Goal: Task Accomplishment & Management: Complete application form

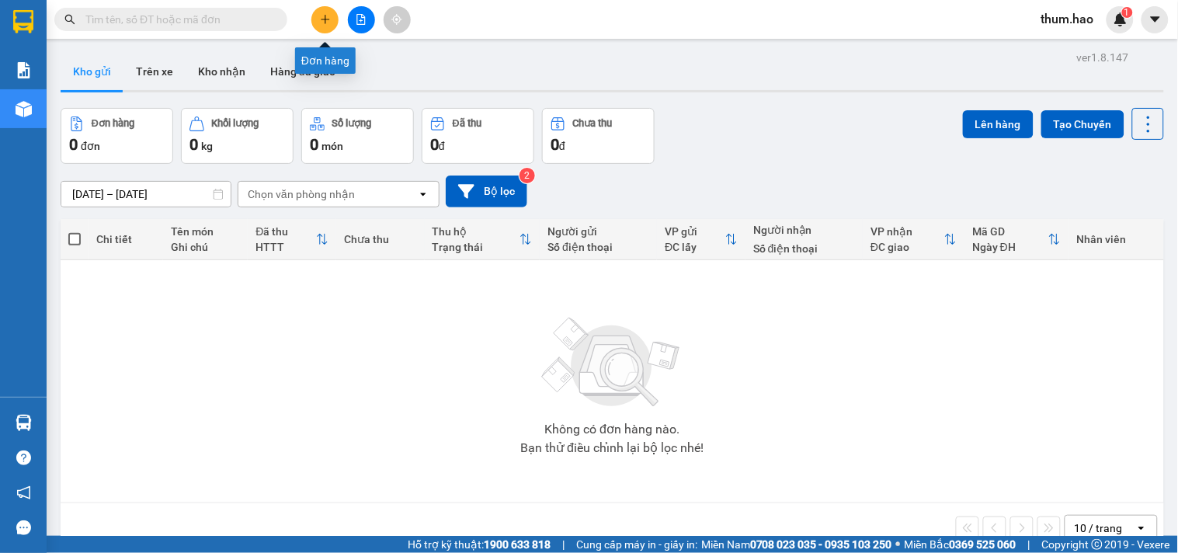
click at [331, 19] on button at bounding box center [324, 19] width 27 height 27
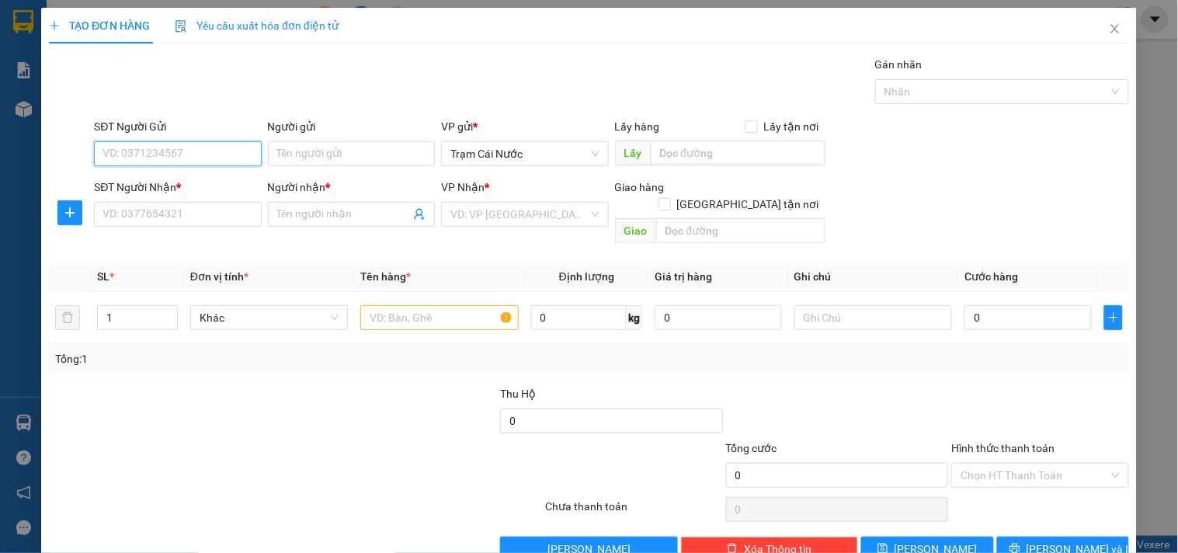
click at [144, 147] on input "SĐT Người Gửi" at bounding box center [177, 153] width 167 height 25
click at [137, 184] on div "0919743443 - Tồng" at bounding box center [175, 184] width 147 height 17
type input "0919743443"
type input "Tồng"
type input "0903680304"
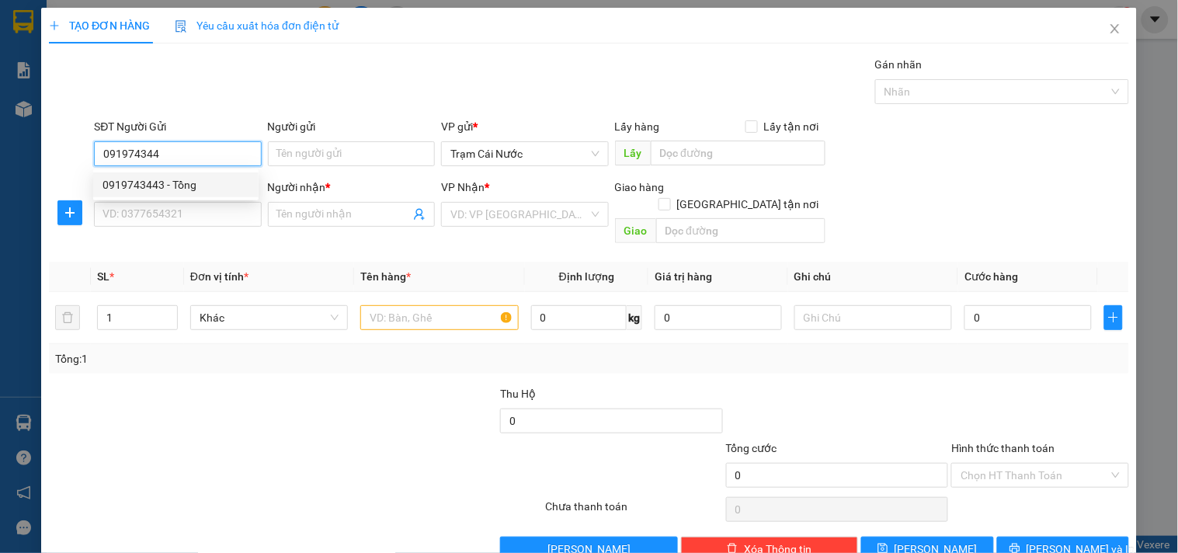
type input "HÙNG"
type input "40.000"
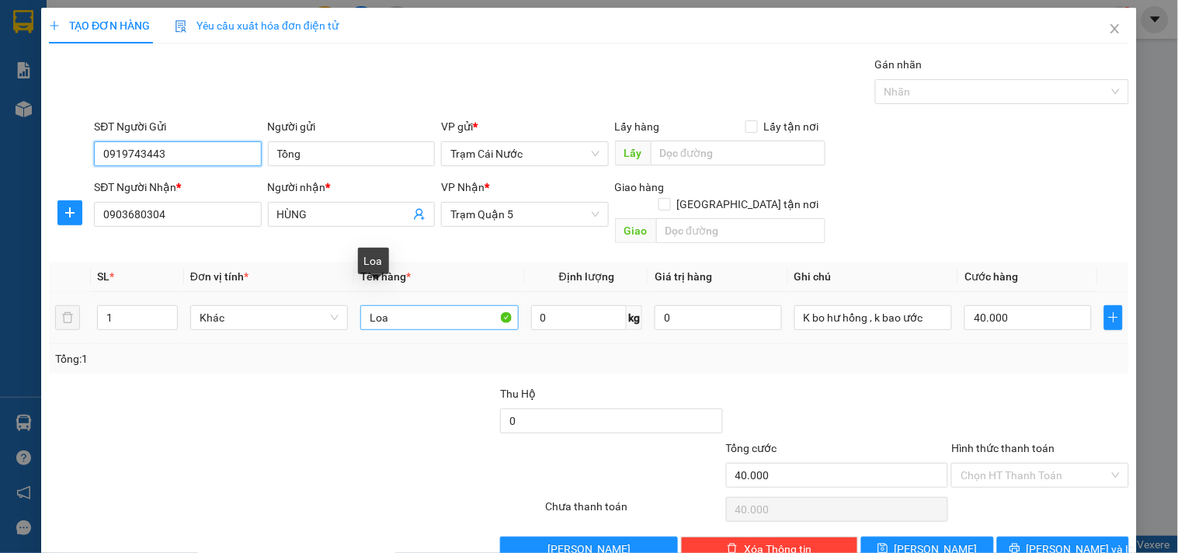
type input "0919743443"
click at [405, 305] on input "Loa" at bounding box center [439, 317] width 158 height 25
type input "L"
type input "thùng"
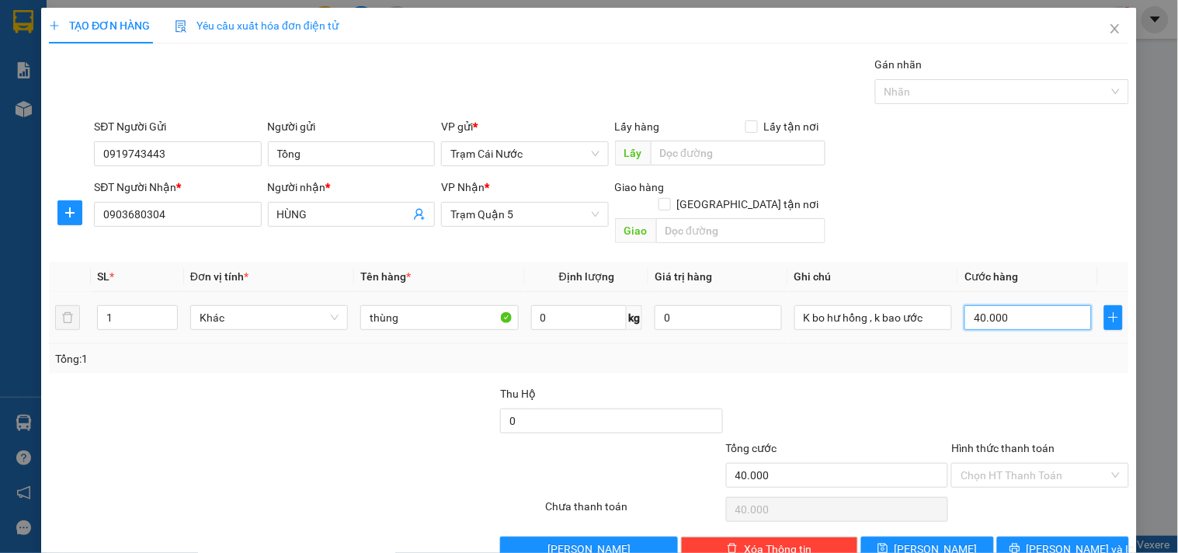
click at [1020, 309] on input "40.000" at bounding box center [1027, 317] width 127 height 25
type input "0"
type input "3"
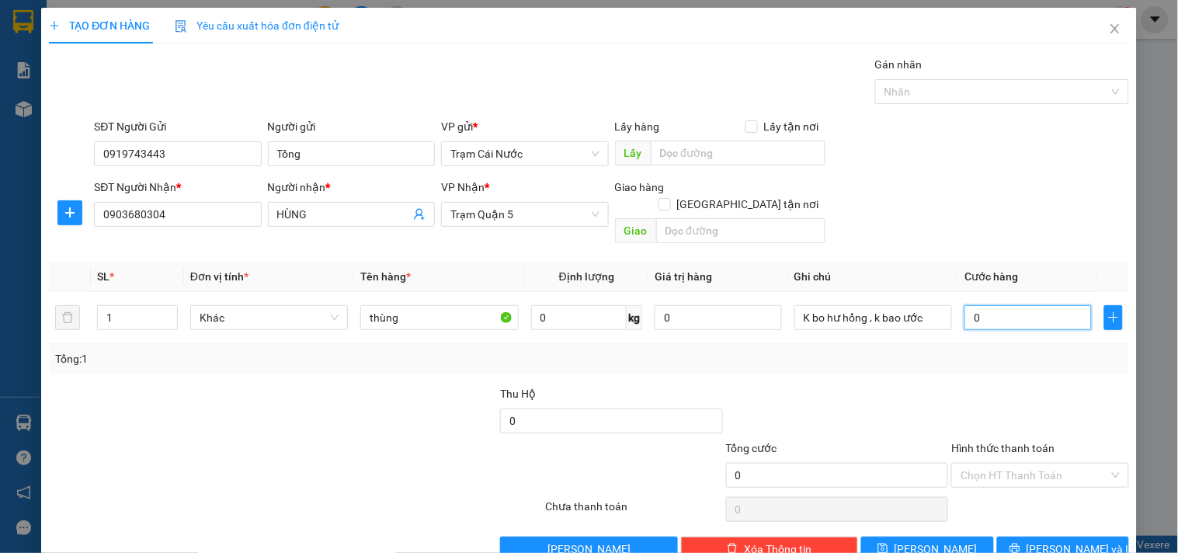
type input "3"
type input "003"
type input "30"
type input "0.030"
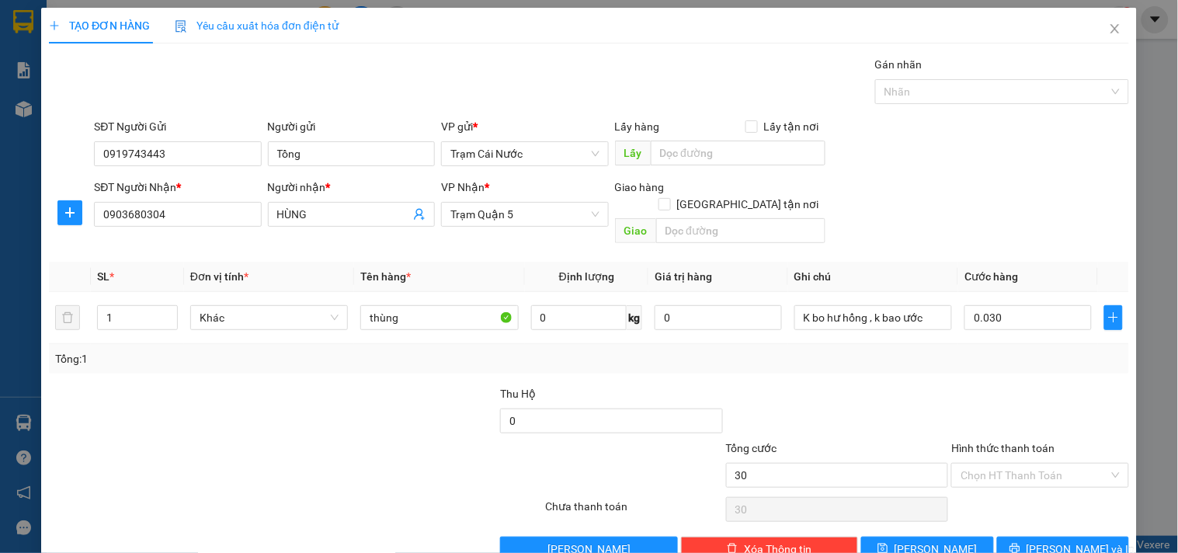
click at [992, 360] on div "Transit Pickup Surcharge Ids Transit Deliver Surcharge Ids Transit Deliver Surc…" at bounding box center [589, 308] width 1080 height 505
type input "30.000"
click at [1020, 463] on input "Hình thức thanh toán" at bounding box center [1033, 474] width 147 height 23
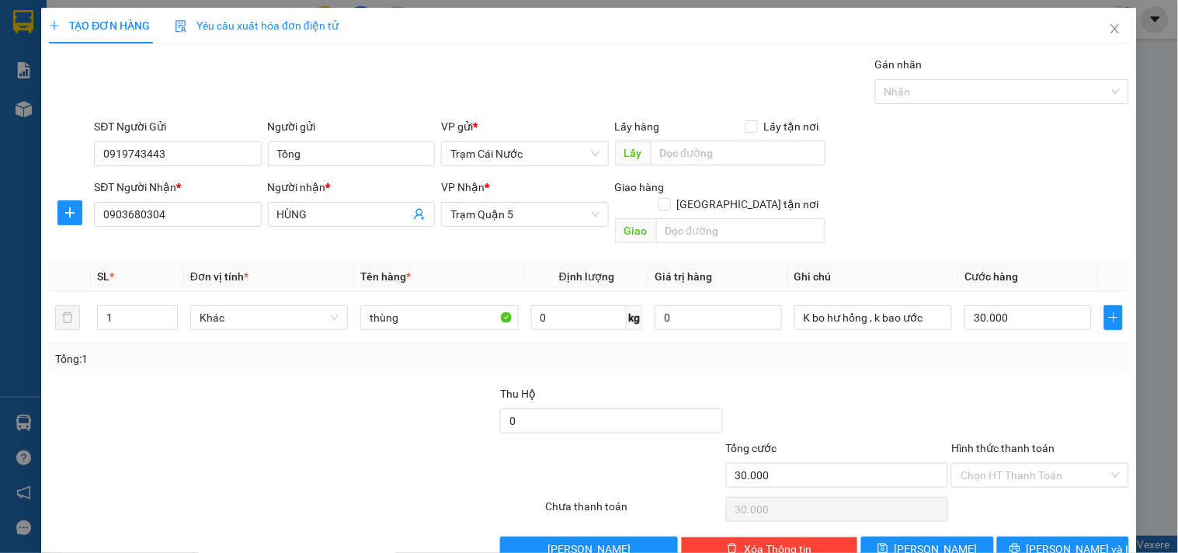
click at [980, 503] on div "Transit Pickup Surcharge Ids Transit Deliver Surcharge Ids Transit Deliver Surc…" at bounding box center [589, 308] width 1080 height 505
click at [1017, 467] on input "Hình thức thanh toán" at bounding box center [1033, 474] width 147 height 23
click at [988, 487] on div "Tại văn phòng" at bounding box center [1030, 489] width 157 height 17
type input "0"
click at [1046, 540] on span "[PERSON_NAME] và In" at bounding box center [1080, 548] width 109 height 17
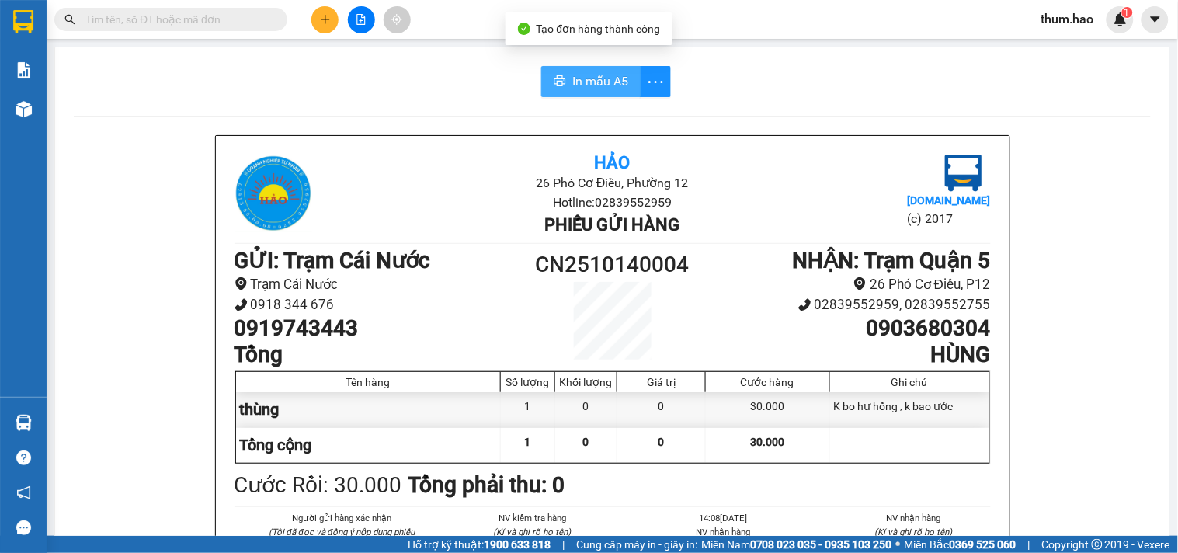
click at [579, 82] on span "In mẫu A5" at bounding box center [600, 80] width 56 height 19
